Goal: Information Seeking & Learning: Learn about a topic

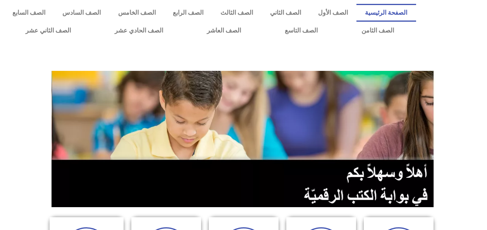
click at [142, 76] on img at bounding box center [244, 139] width 385 height 136
click at [109, 12] on link "الصف السادس" at bounding box center [81, 13] width 55 height 18
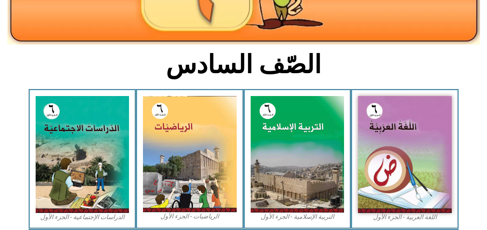
scroll to position [153, 0]
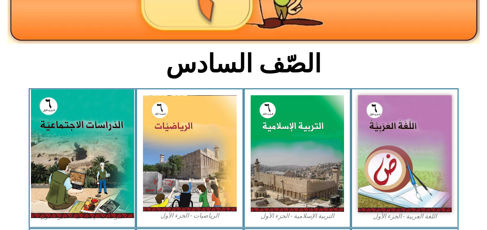
click at [60, 207] on img at bounding box center [82, 154] width 103 height 129
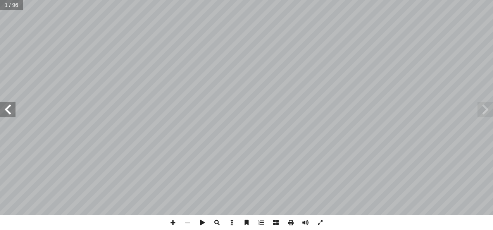
click at [5, 108] on span at bounding box center [8, 110] width 16 height 16
click at [8, 112] on span at bounding box center [8, 110] width 16 height 16
click at [9, 116] on span at bounding box center [8, 110] width 16 height 16
click at [9, 114] on span at bounding box center [8, 110] width 16 height 16
click at [10, 114] on span at bounding box center [8, 110] width 16 height 16
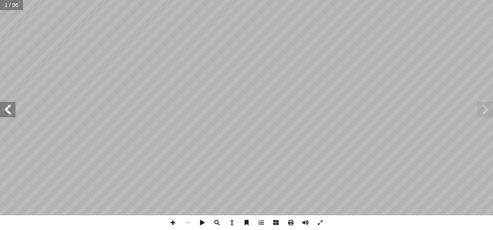
click at [11, 111] on span at bounding box center [8, 110] width 16 height 16
click at [12, 110] on span at bounding box center [8, 110] width 16 height 16
click at [10, 112] on span at bounding box center [8, 110] width 16 height 16
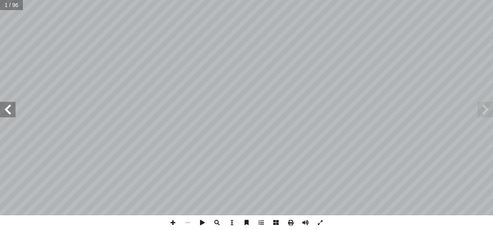
click at [13, 112] on span at bounding box center [8, 110] width 16 height 16
click at [13, 113] on span at bounding box center [8, 110] width 16 height 16
click at [14, 112] on span at bounding box center [8, 110] width 16 height 16
click at [14, 111] on span at bounding box center [8, 110] width 16 height 16
click at [15, 111] on span at bounding box center [8, 110] width 16 height 16
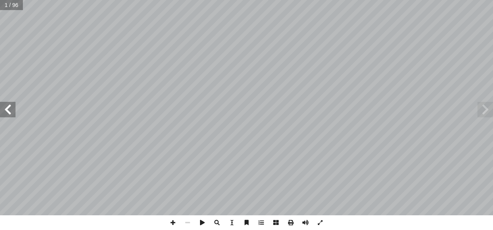
click at [15, 112] on span at bounding box center [8, 110] width 16 height 16
click at [14, 111] on span at bounding box center [8, 110] width 16 height 16
click at [14, 112] on span at bounding box center [8, 110] width 16 height 16
click at [14, 111] on span at bounding box center [8, 110] width 16 height 16
click at [10, 113] on span at bounding box center [8, 110] width 16 height 16
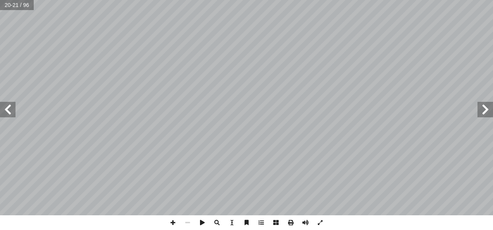
click at [10, 106] on span at bounding box center [8, 110] width 16 height 16
click at [6, 110] on span at bounding box center [8, 110] width 16 height 16
click at [7, 109] on span at bounding box center [8, 110] width 16 height 16
click at [10, 107] on span at bounding box center [8, 110] width 16 height 16
click at [5, 108] on span at bounding box center [8, 110] width 16 height 16
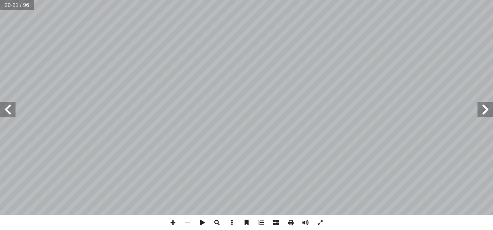
click at [4, 110] on span at bounding box center [8, 110] width 16 height 16
click at [3, 110] on span at bounding box center [8, 110] width 16 height 16
click at [4, 112] on span at bounding box center [8, 110] width 16 height 16
click at [11, 112] on span at bounding box center [8, 110] width 16 height 16
click at [9, 113] on span at bounding box center [8, 110] width 16 height 16
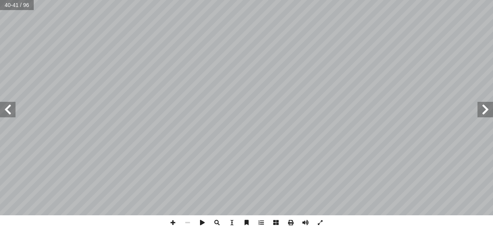
click at [3, 115] on span at bounding box center [8, 110] width 16 height 16
click at [483, 111] on span at bounding box center [486, 110] width 16 height 16
click at [485, 110] on span at bounding box center [486, 110] width 16 height 16
click at [484, 111] on span at bounding box center [486, 110] width 16 height 16
click at [482, 109] on span at bounding box center [486, 110] width 16 height 16
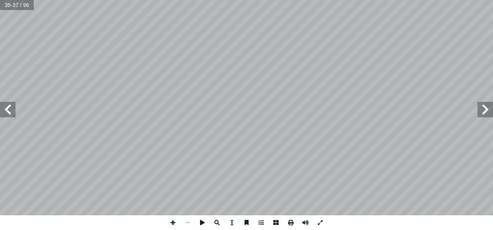
click at [482, 110] on span at bounding box center [486, 110] width 16 height 16
click at [9, 111] on span at bounding box center [8, 110] width 16 height 16
click at [5, 112] on span at bounding box center [8, 110] width 16 height 16
click at [3, 116] on span at bounding box center [8, 110] width 16 height 16
click at [6, 110] on span at bounding box center [8, 110] width 16 height 16
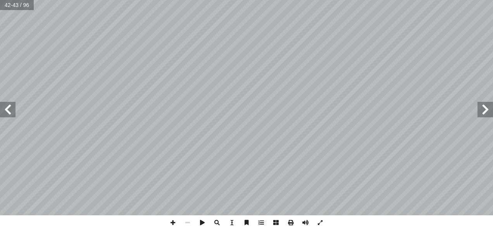
click at [486, 108] on span at bounding box center [486, 110] width 16 height 16
click at [479, 108] on span at bounding box center [486, 110] width 16 height 16
click at [479, 112] on span at bounding box center [486, 110] width 16 height 16
click at [482, 108] on span at bounding box center [486, 110] width 16 height 16
click at [10, 112] on span at bounding box center [8, 110] width 16 height 16
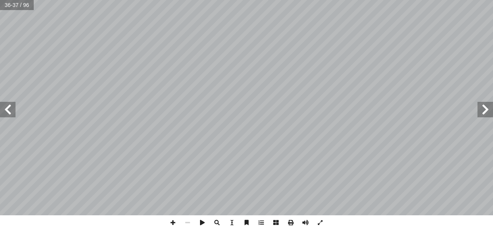
click at [5, 111] on span at bounding box center [8, 110] width 16 height 16
click at [5, 115] on span at bounding box center [8, 110] width 16 height 16
click at [8, 111] on span at bounding box center [8, 110] width 16 height 16
click at [485, 111] on span at bounding box center [486, 110] width 16 height 16
click at [483, 106] on span at bounding box center [486, 110] width 16 height 16
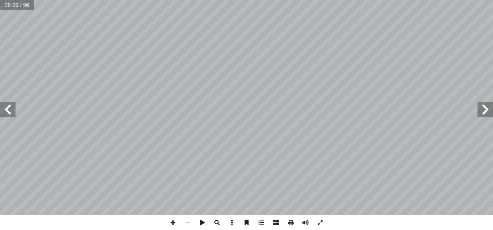
click at [483, 110] on span at bounding box center [486, 110] width 16 height 16
click at [6, 112] on span at bounding box center [8, 110] width 16 height 16
click at [480, 112] on span at bounding box center [486, 110] width 16 height 16
click at [10, 113] on span at bounding box center [8, 110] width 16 height 16
click at [11, 111] on span at bounding box center [8, 110] width 16 height 16
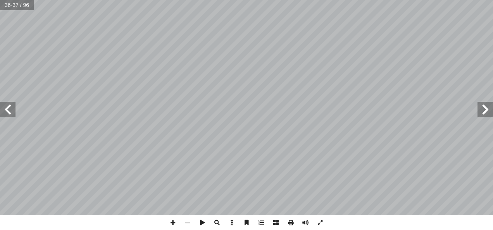
click at [6, 112] on span at bounding box center [8, 110] width 16 height 16
click at [5, 111] on span at bounding box center [8, 110] width 16 height 16
click at [4, 110] on span at bounding box center [8, 110] width 16 height 16
click at [486, 111] on span at bounding box center [486, 110] width 16 height 16
click at [483, 113] on span at bounding box center [486, 110] width 16 height 16
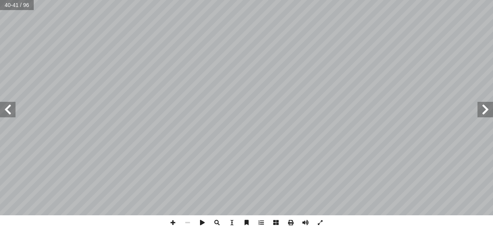
click at [478, 110] on span at bounding box center [486, 110] width 16 height 16
click at [9, 113] on span at bounding box center [8, 110] width 16 height 16
click at [7, 112] on span at bounding box center [8, 110] width 16 height 16
click at [9, 115] on span at bounding box center [8, 110] width 16 height 16
click at [485, 110] on span at bounding box center [486, 110] width 16 height 16
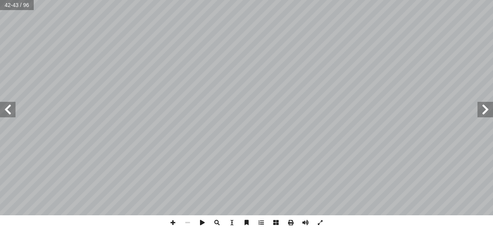
click at [484, 113] on span at bounding box center [486, 110] width 16 height 16
click at [486, 111] on span at bounding box center [486, 110] width 16 height 16
click at [6, 109] on span at bounding box center [8, 110] width 16 height 16
click at [484, 111] on span at bounding box center [486, 110] width 16 height 16
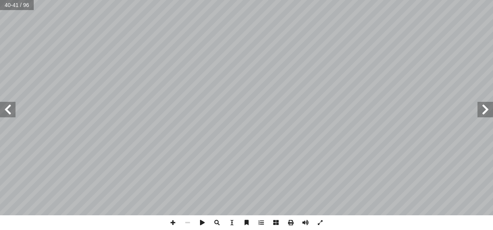
click at [485, 109] on span at bounding box center [486, 110] width 16 height 16
click at [485, 110] on span at bounding box center [486, 110] width 16 height 16
click at [480, 109] on span at bounding box center [486, 110] width 16 height 16
click at [5, 112] on span at bounding box center [8, 110] width 16 height 16
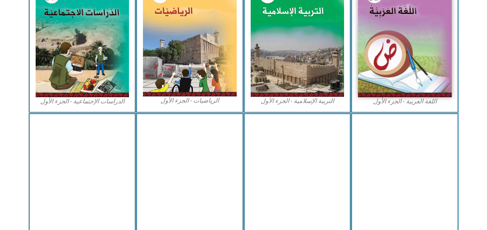
scroll to position [268, 0]
